Goal: Task Accomplishment & Management: Use online tool/utility

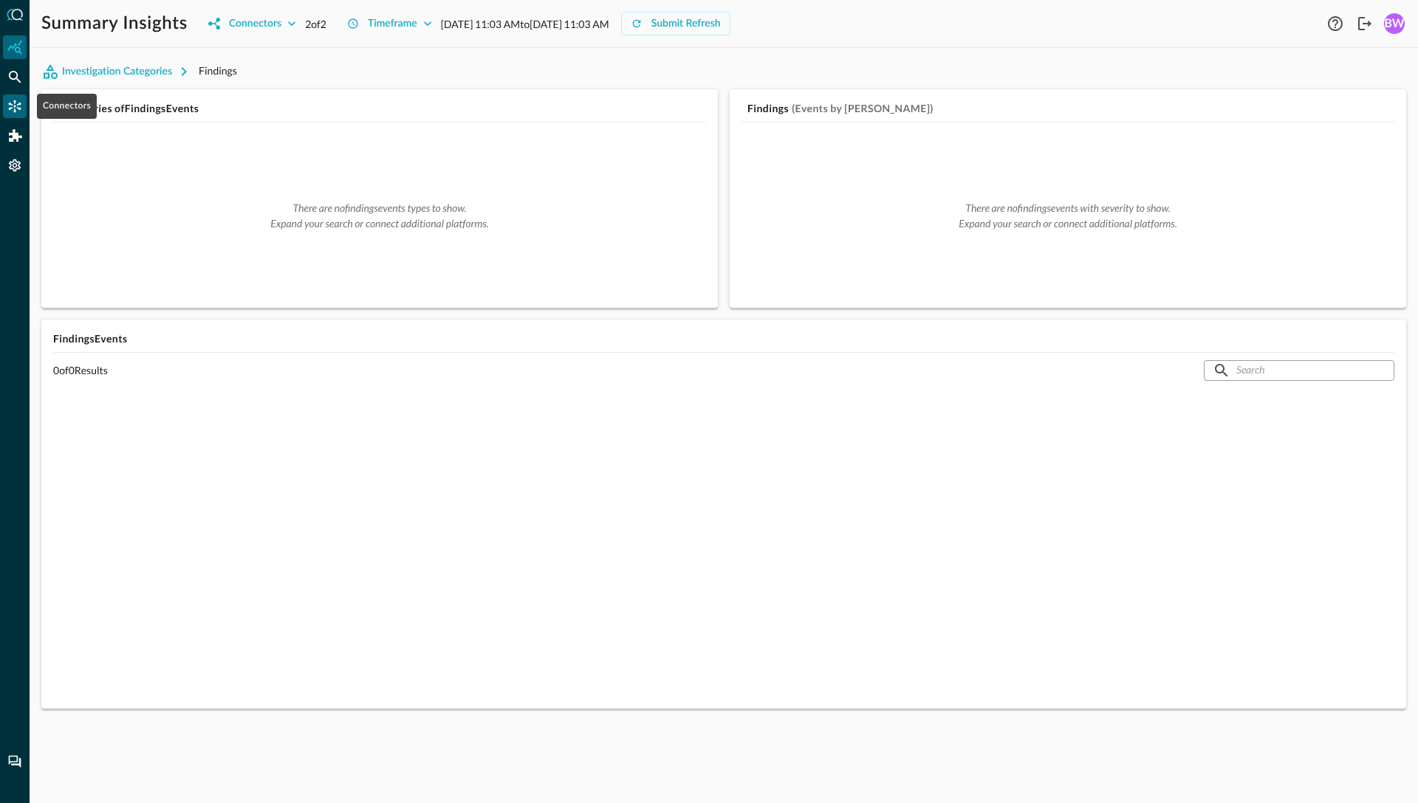
click at [13, 101] on icon "Connectors" at bounding box center [15, 106] width 13 height 13
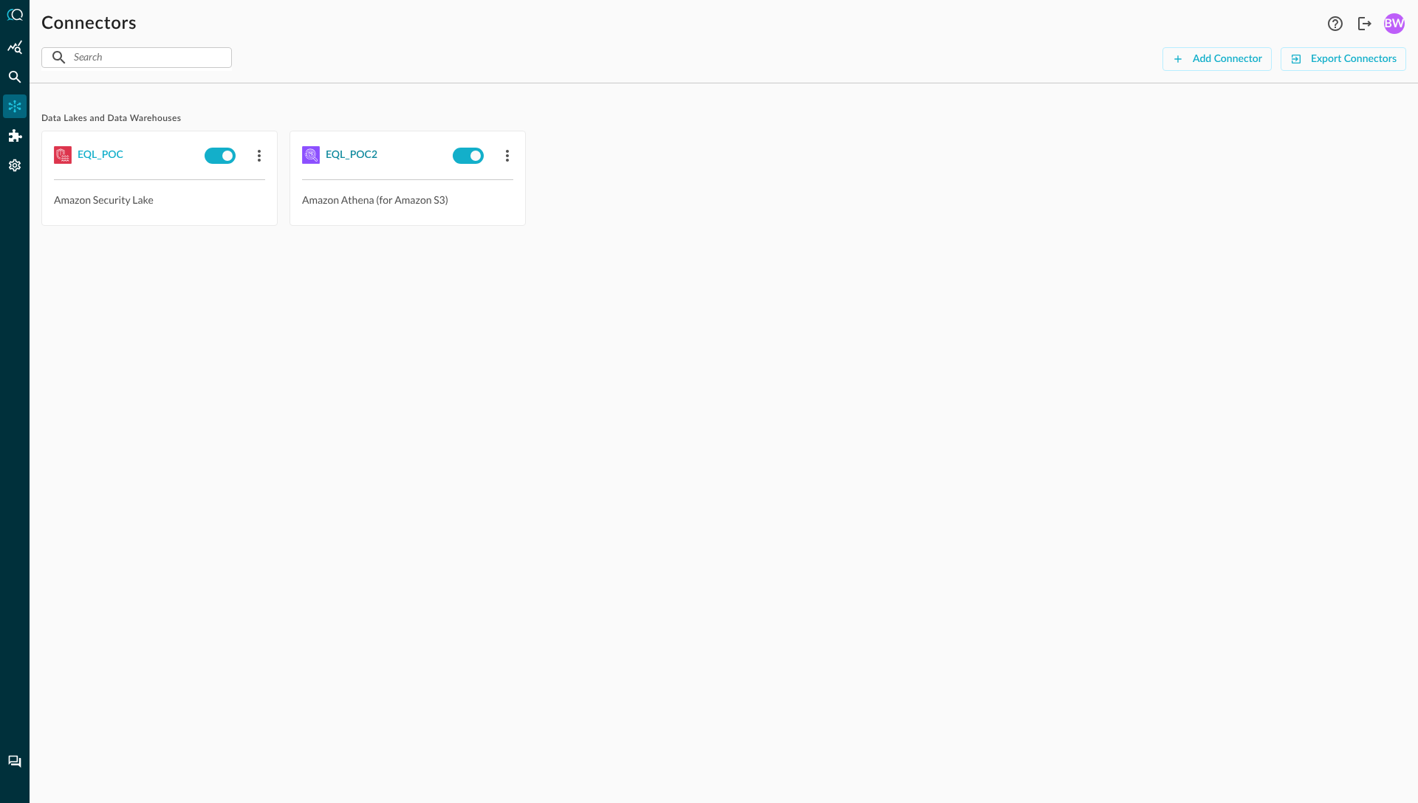
click at [338, 155] on div "EQL_POC2" at bounding box center [352, 155] width 52 height 18
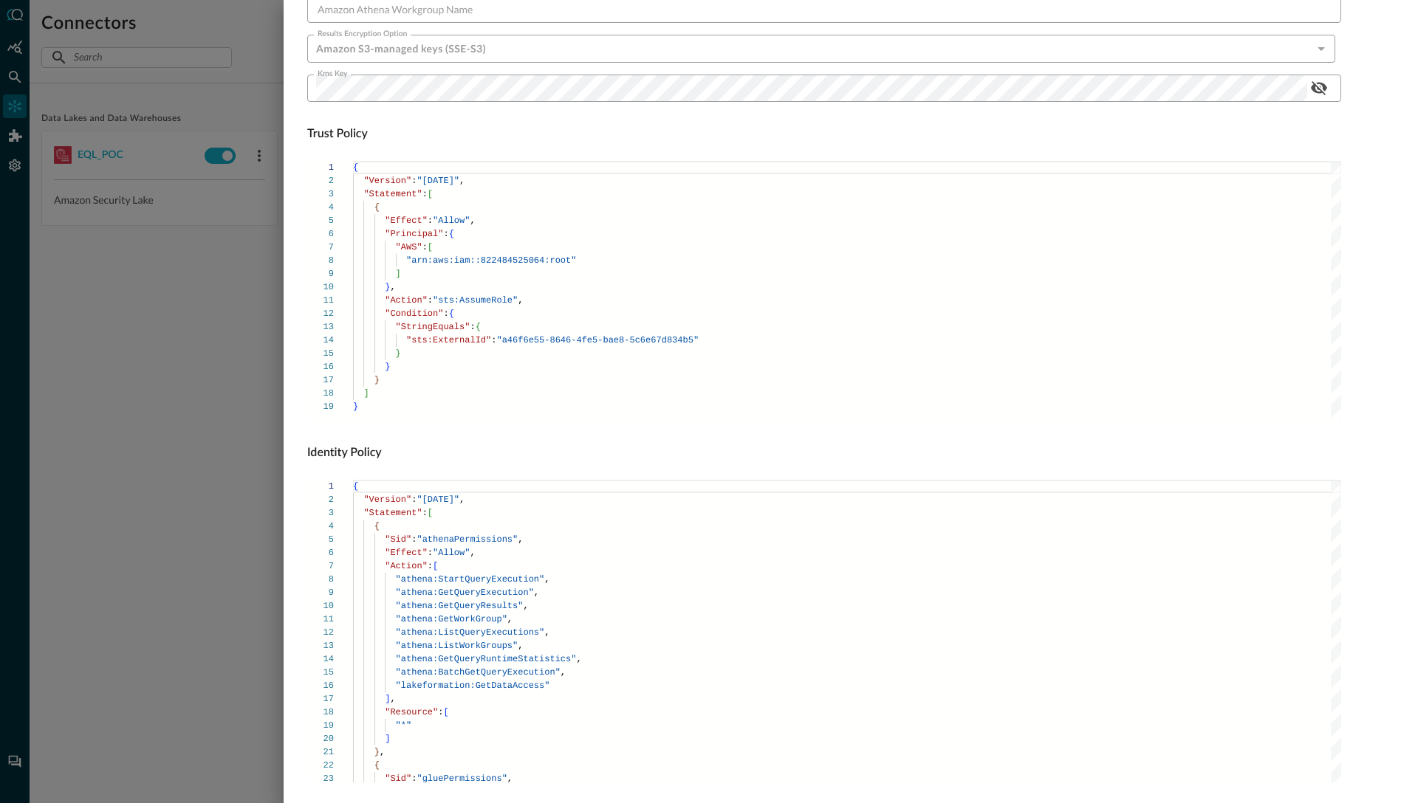
scroll to position [719, 0]
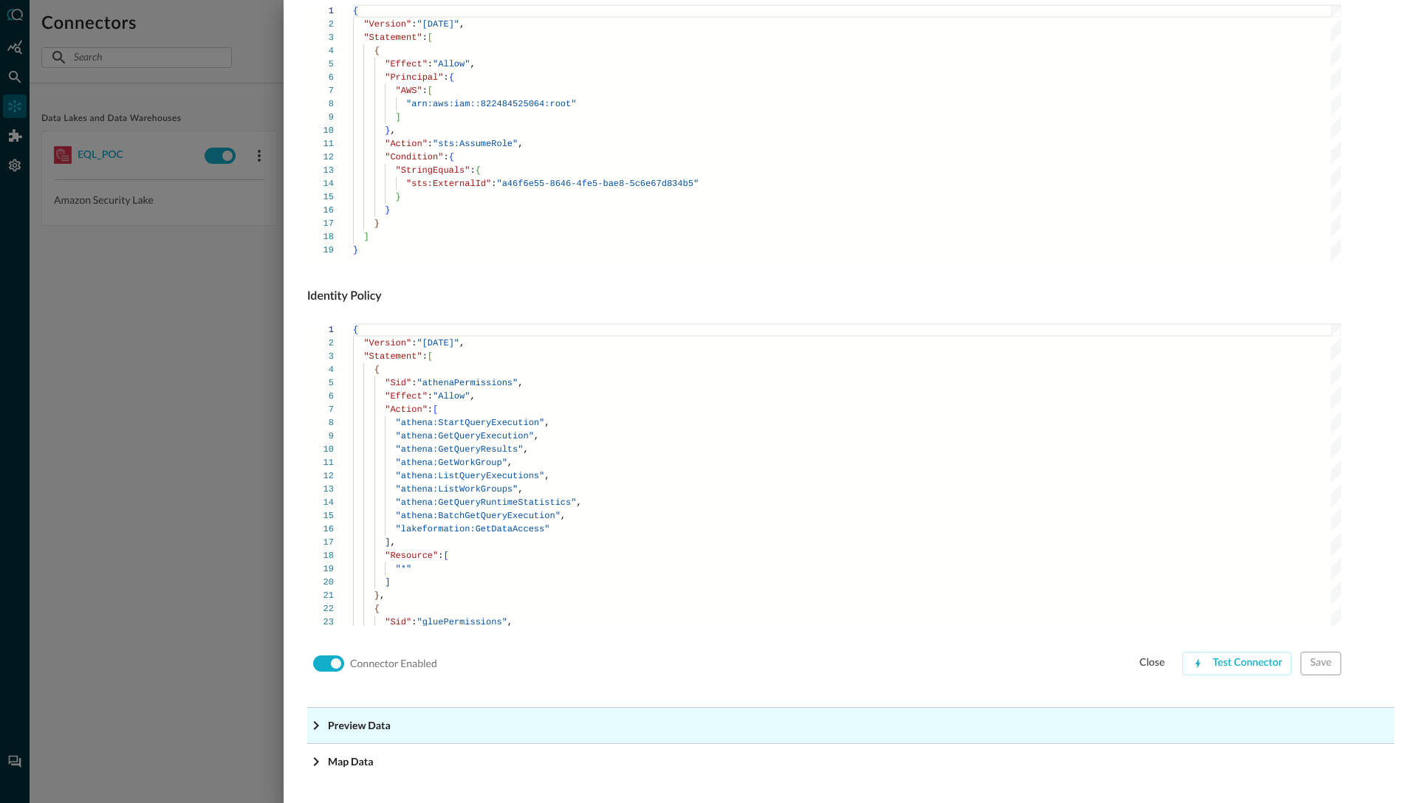
click at [310, 724] on icon "Expand More" at bounding box center [316, 726] width 18 height 18
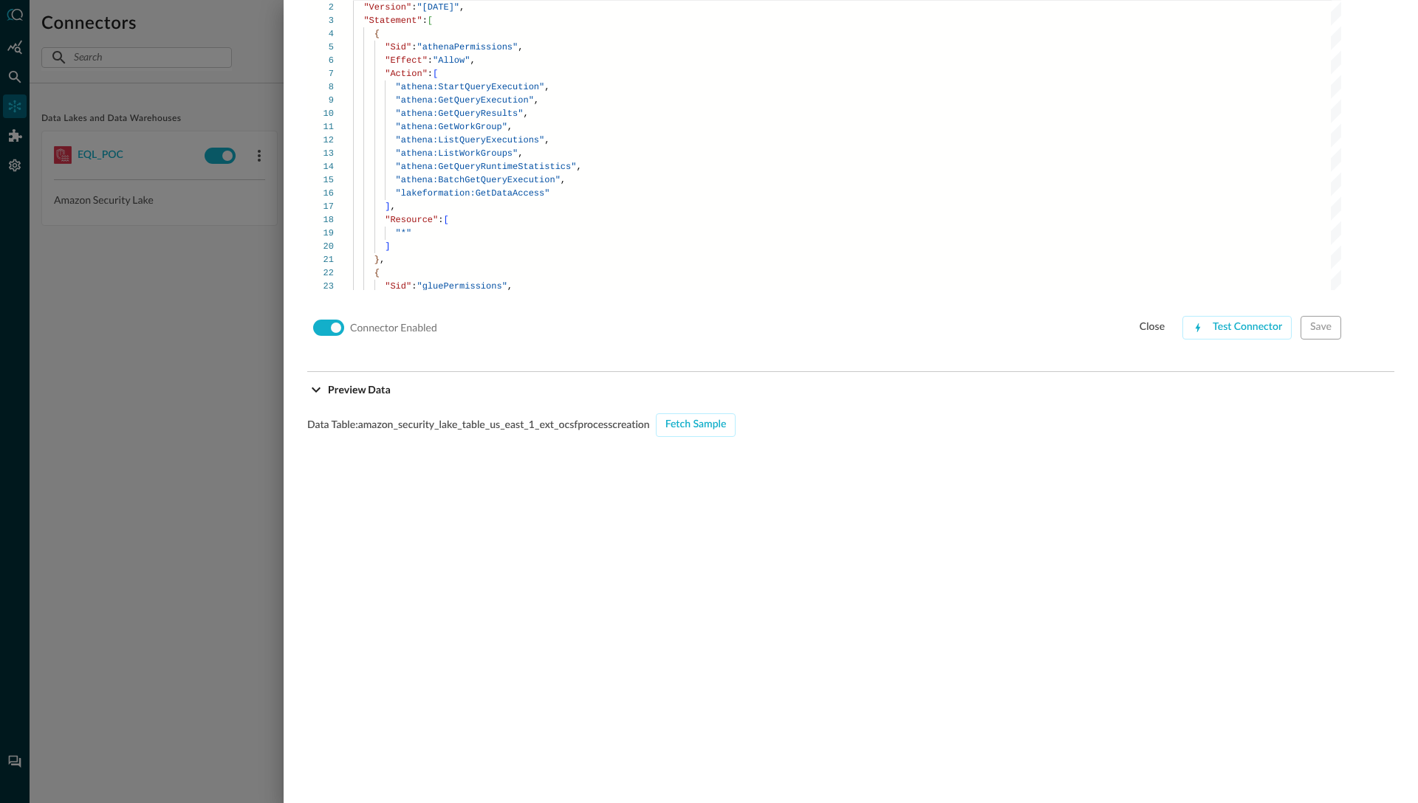
scroll to position [1182, 0]
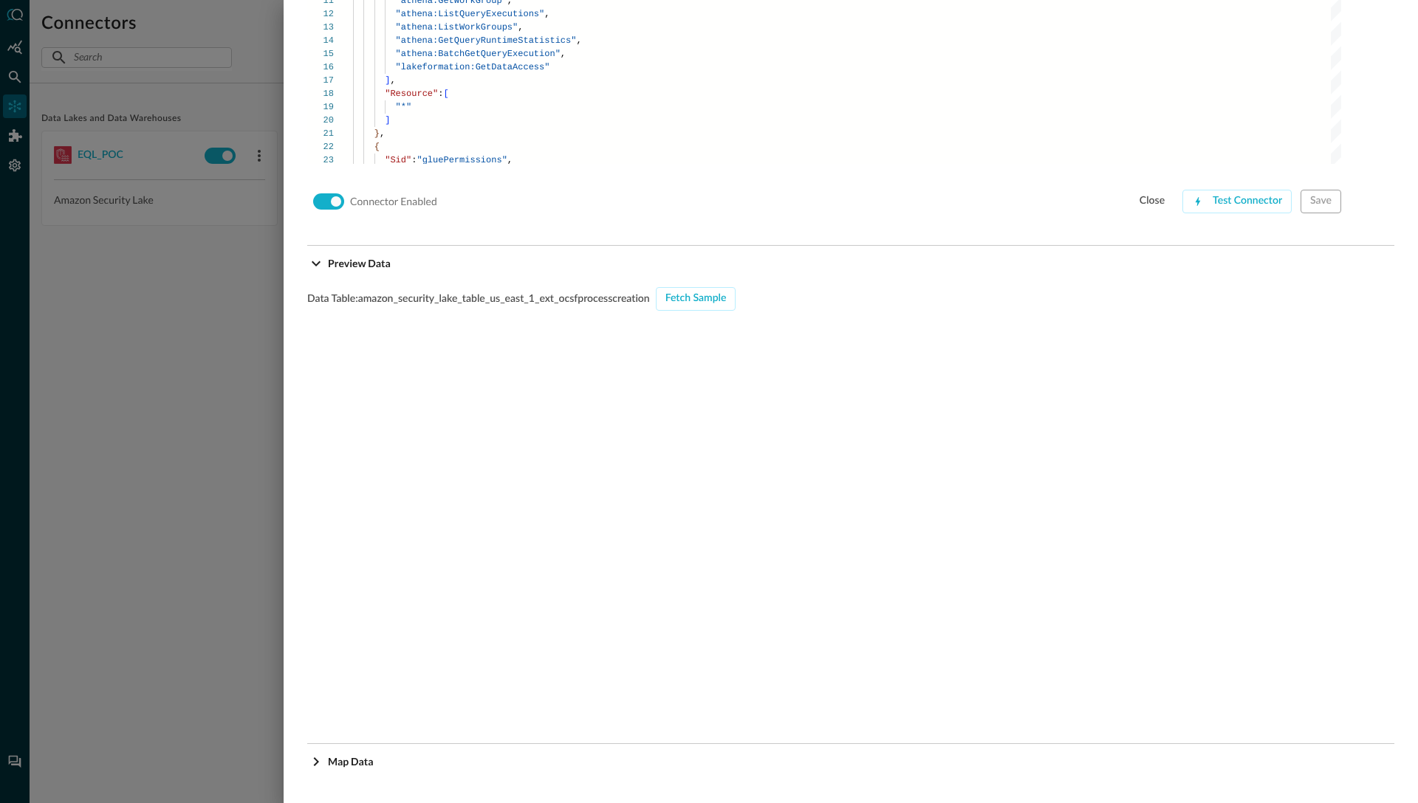
click at [685, 316] on div "Data Table: amazon_security_lake_table_us_east_1_ext_ocsfprocesscreation Fetch …" at bounding box center [850, 500] width 1087 height 427
click at [689, 304] on div "Fetch Sample" at bounding box center [695, 298] width 61 height 18
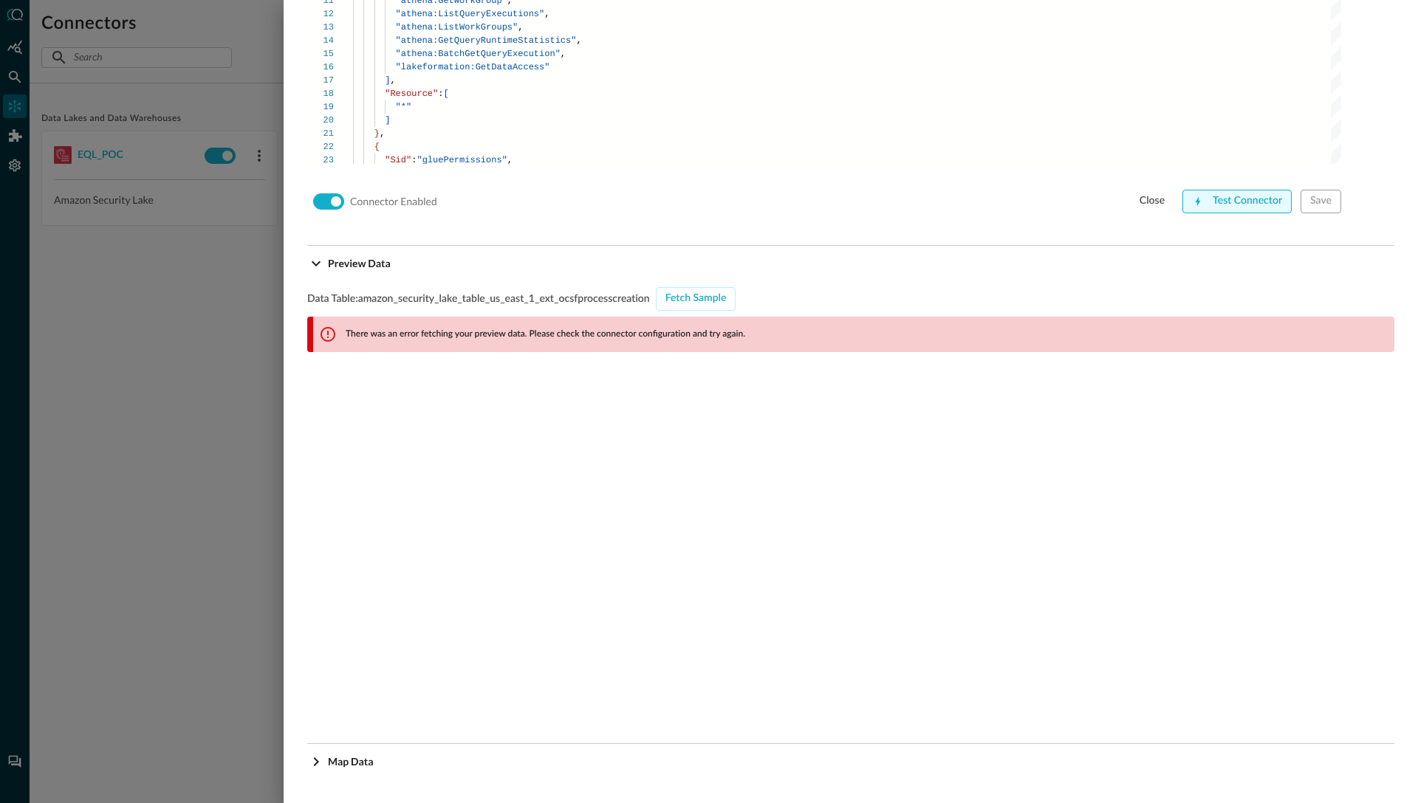
click at [1246, 200] on div "Test Connector" at bounding box center [1247, 201] width 69 height 18
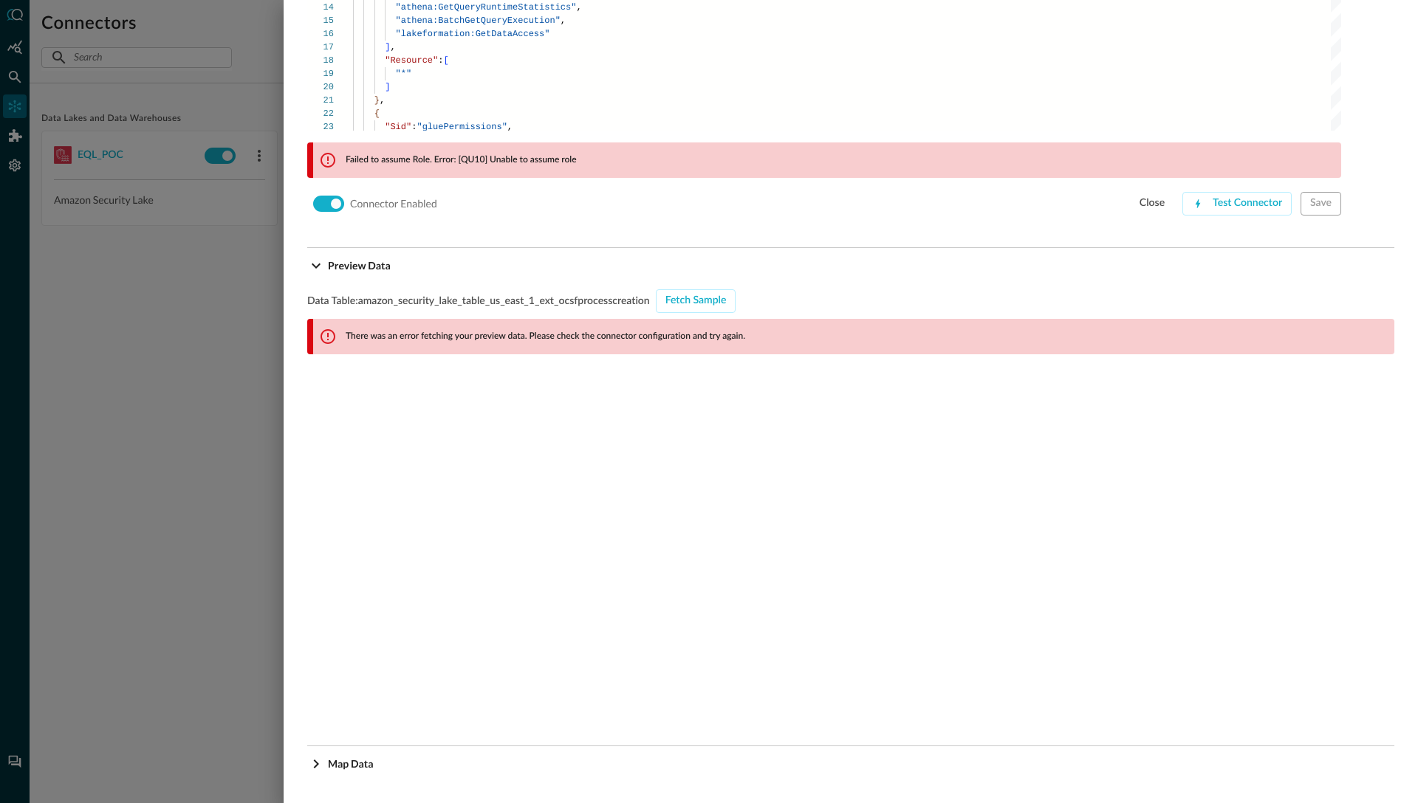
scroll to position [1217, 0]
click at [138, 412] on div at bounding box center [709, 401] width 1418 height 803
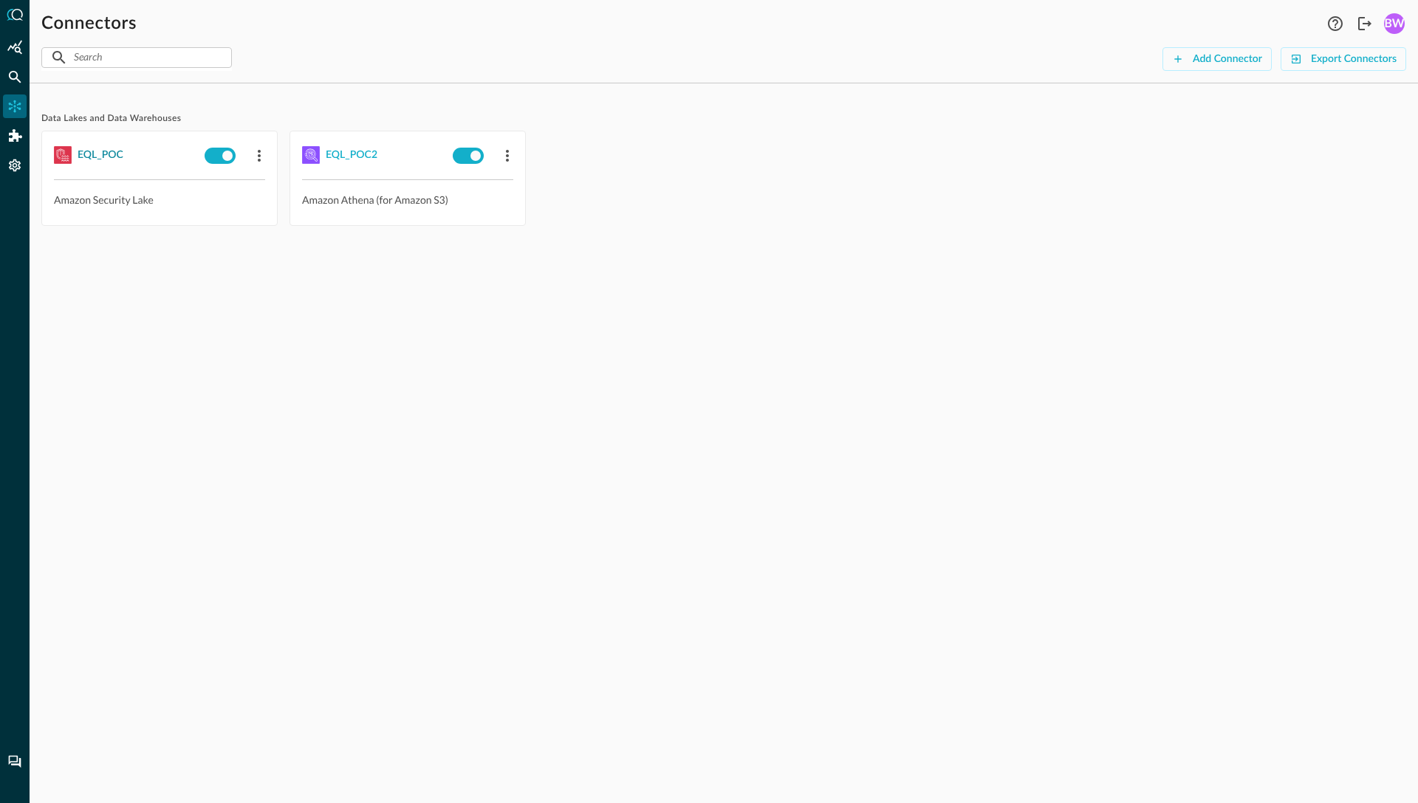
click at [104, 154] on div "EQL_POC" at bounding box center [101, 155] width 46 height 18
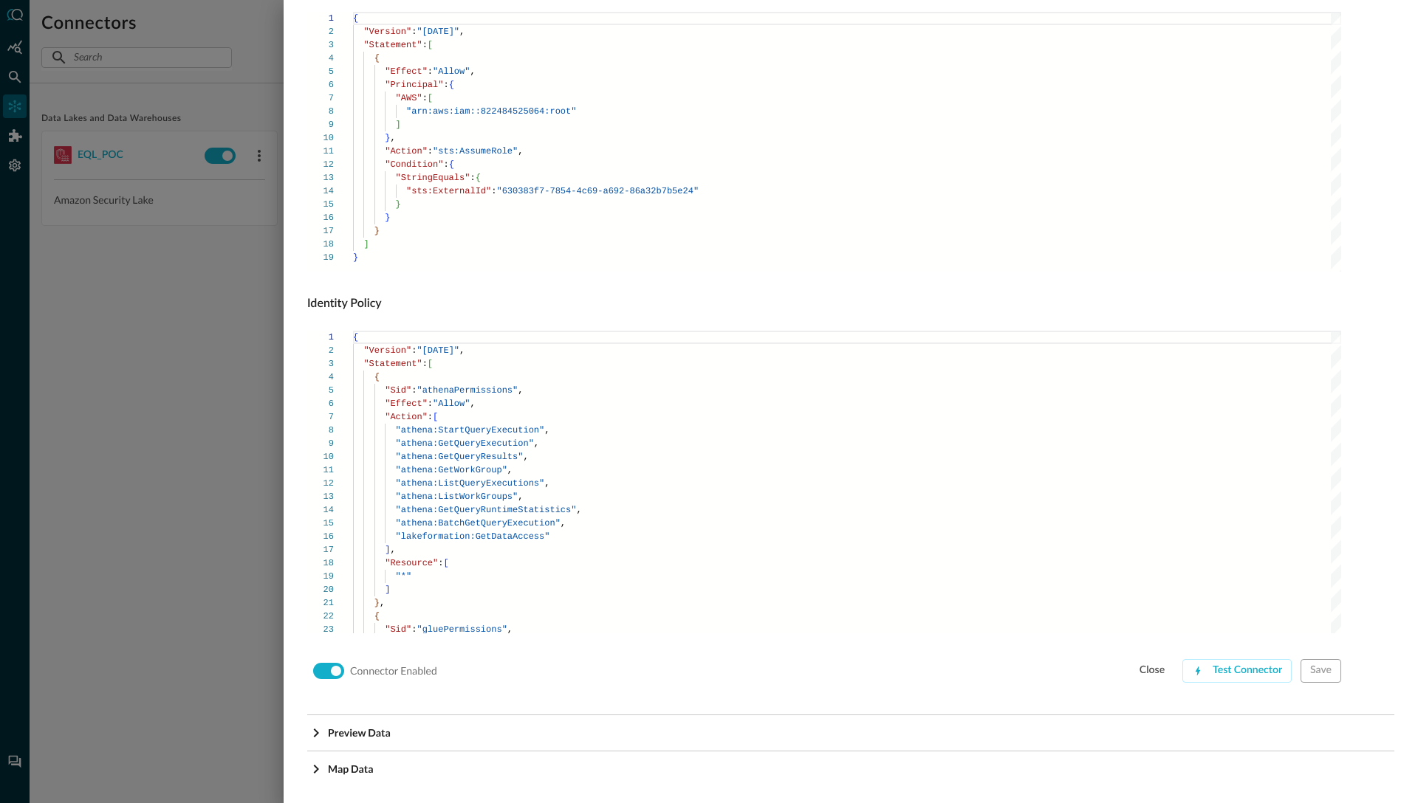
scroll to position [794, 0]
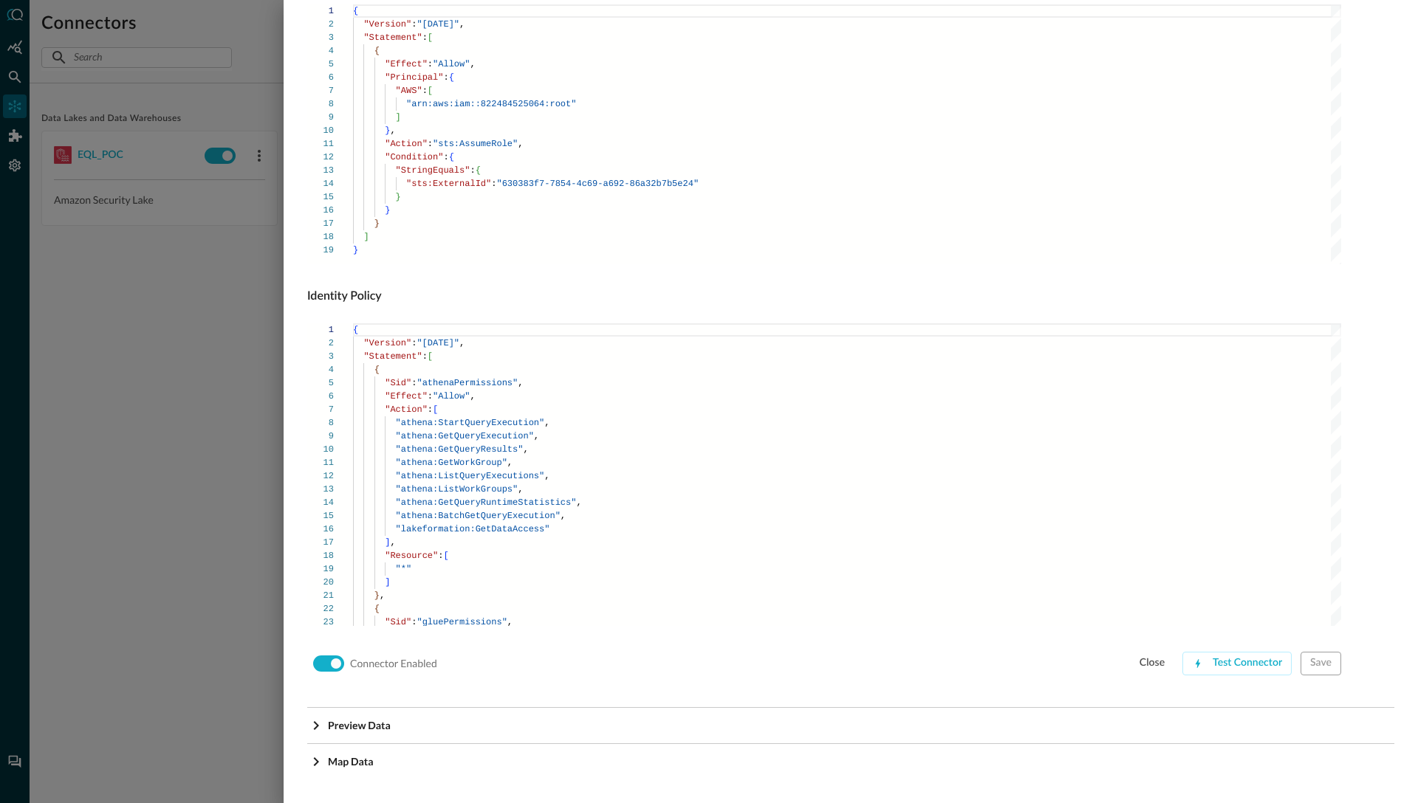
click at [295, 318] on div "Configure Connector Amazon Security Lake : Connector Configuration dynamic sche…" at bounding box center [851, 401] width 1134 height 803
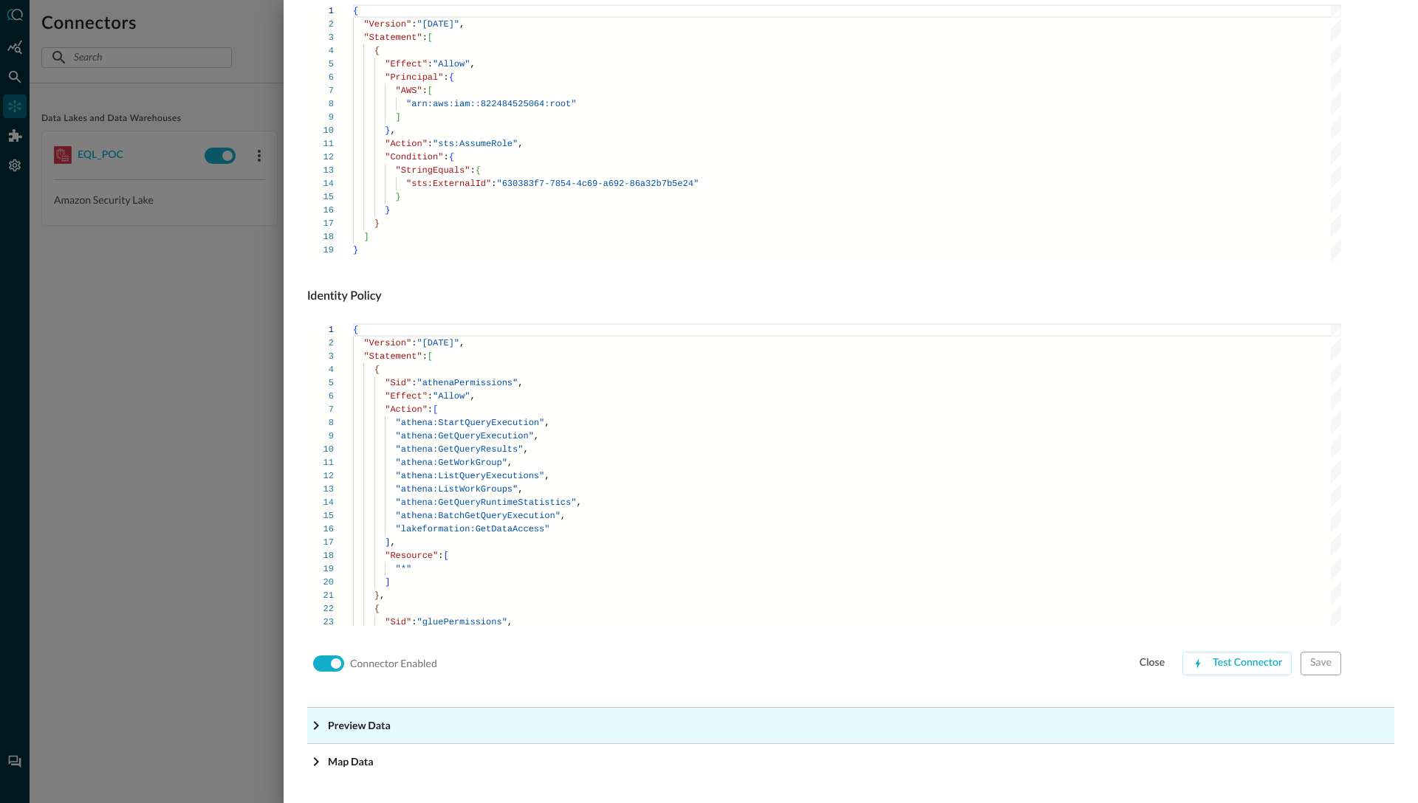
click at [315, 722] on icon "Expand More" at bounding box center [316, 726] width 5 height 9
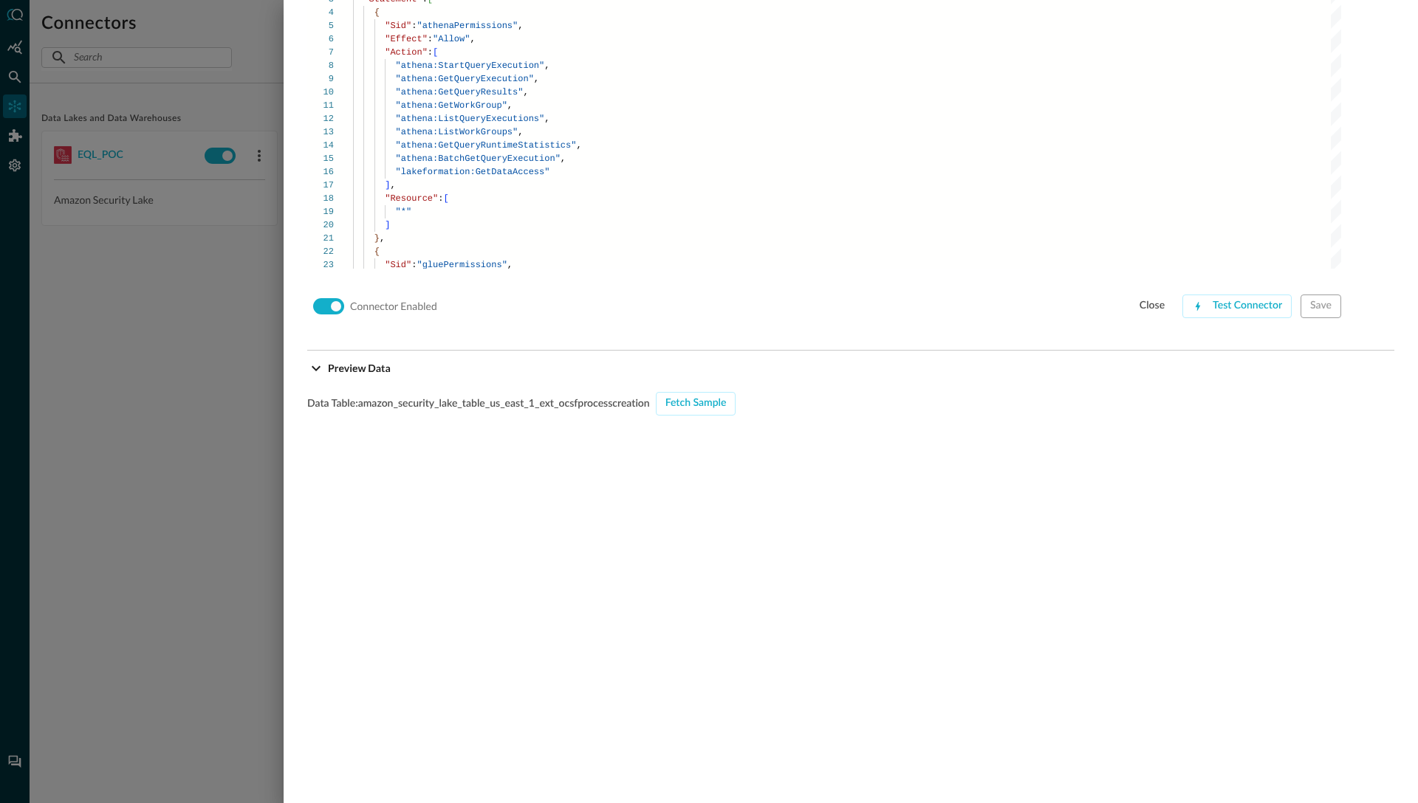
scroll to position [1256, 0]
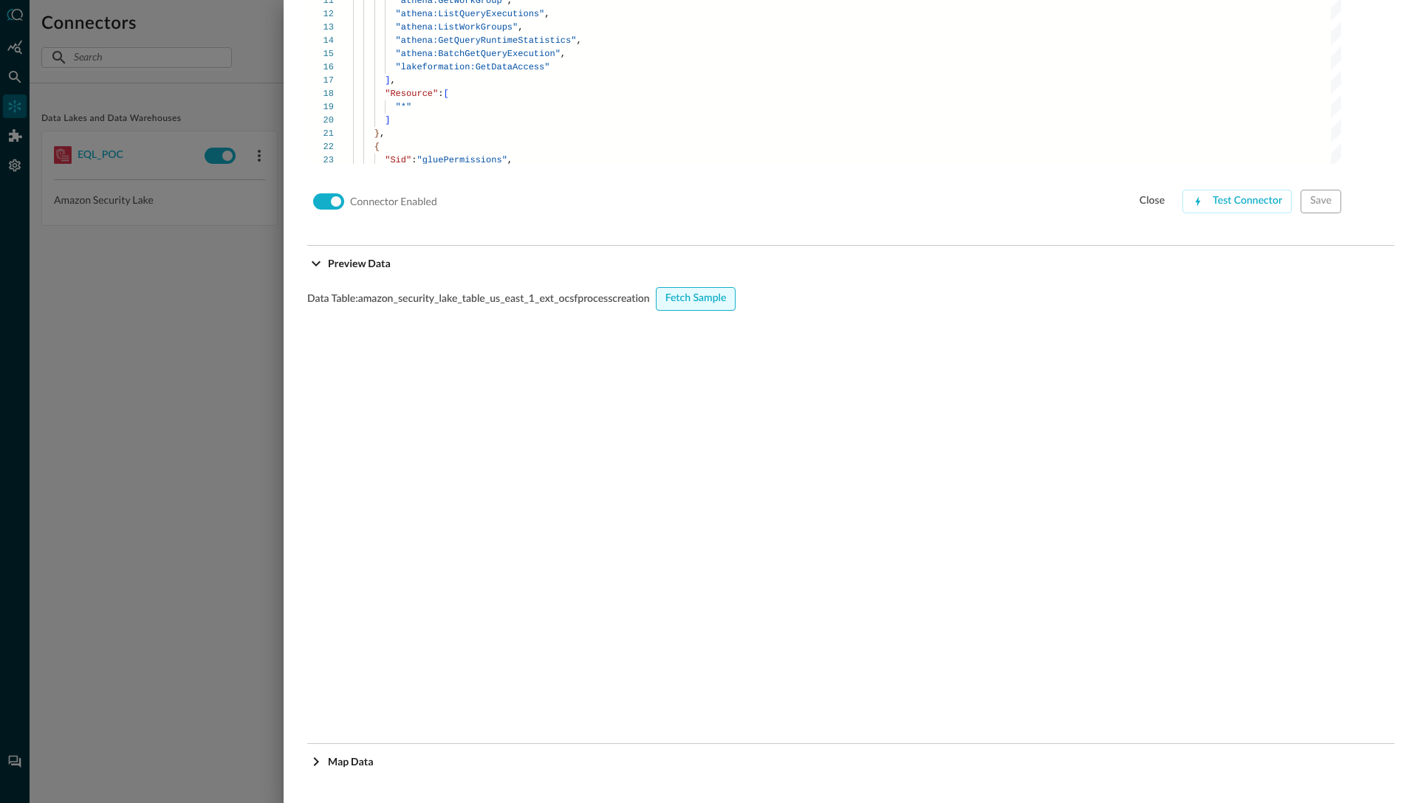
click at [692, 304] on div "Fetch Sample" at bounding box center [695, 298] width 61 height 18
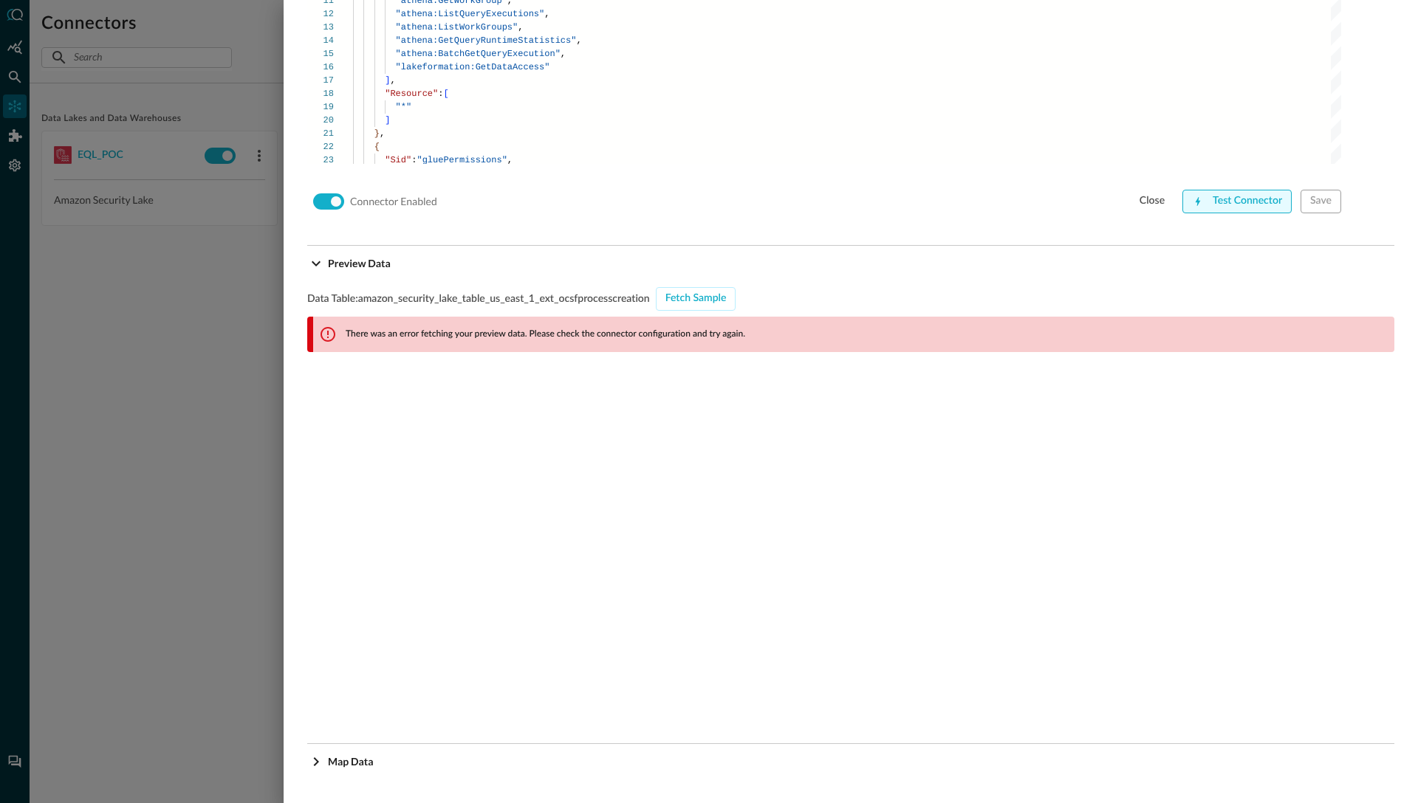
click at [1240, 203] on div "Test Connector" at bounding box center [1247, 201] width 69 height 18
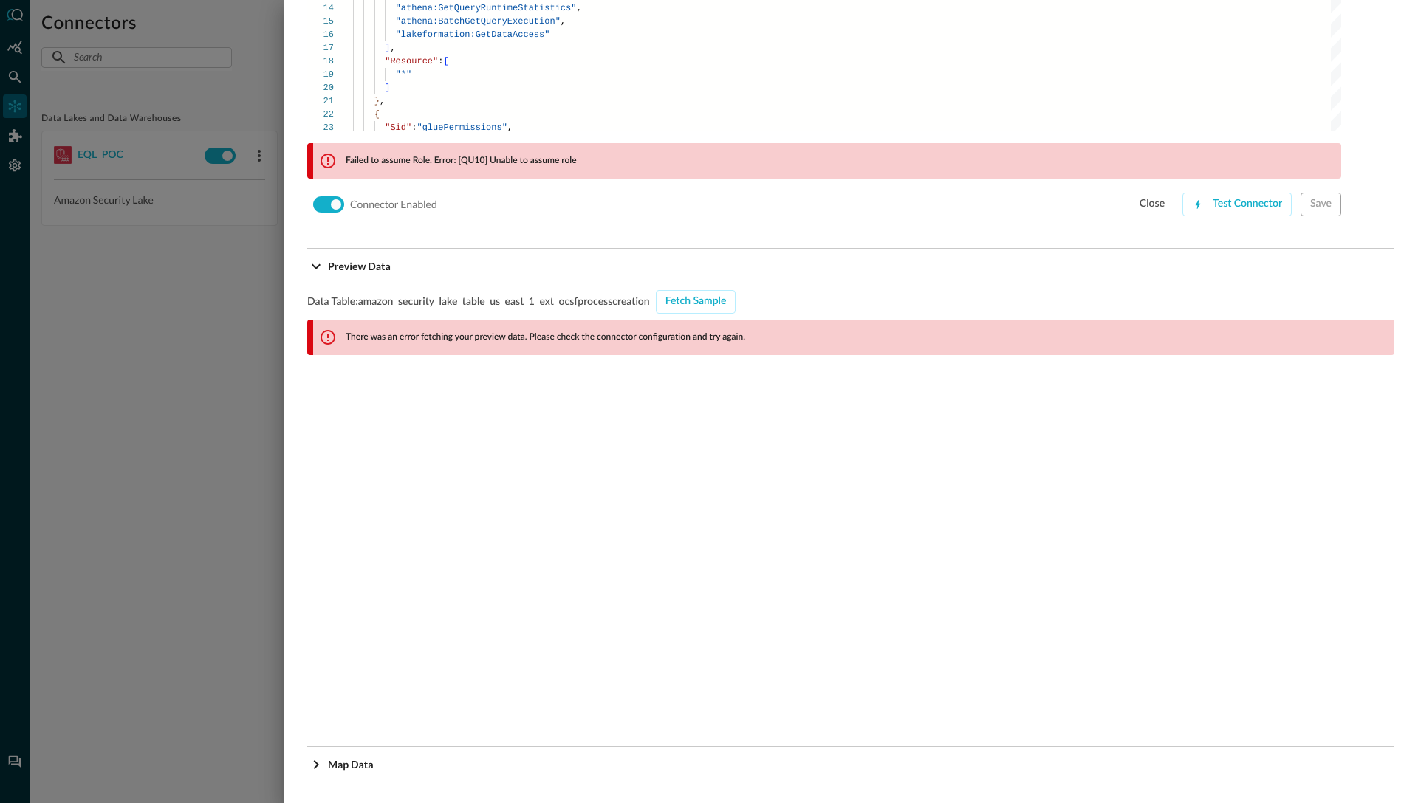
scroll to position [1292, 0]
click at [191, 346] on div at bounding box center [709, 401] width 1418 height 803
